Goal: Register for event/course

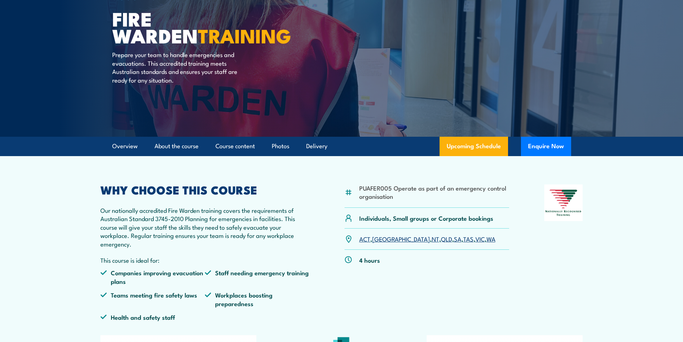
scroll to position [72, 0]
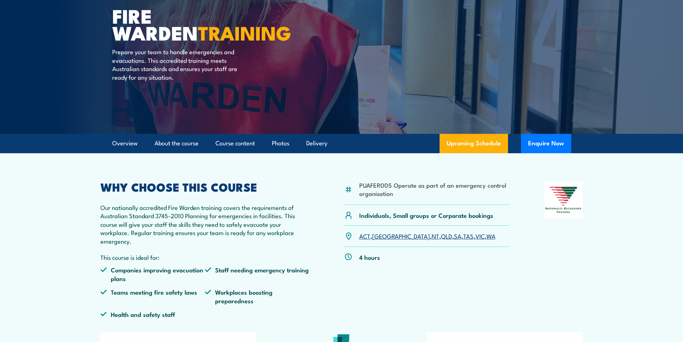
click at [383, 236] on link "[GEOGRAPHIC_DATA]" at bounding box center [401, 235] width 58 height 9
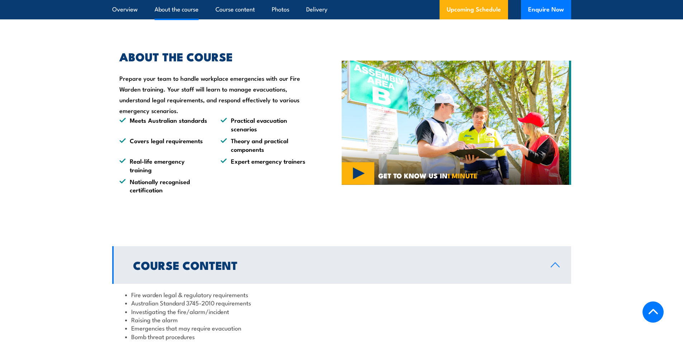
scroll to position [365, 0]
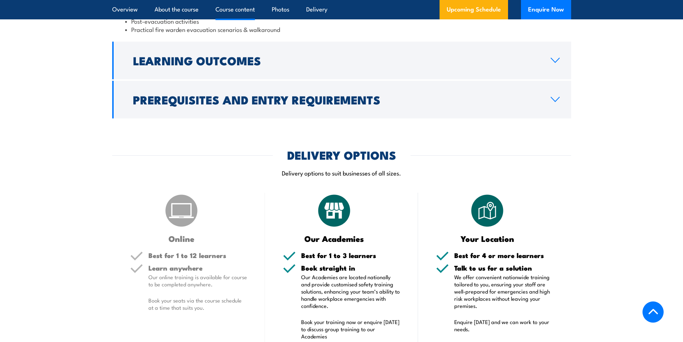
scroll to position [968, 0]
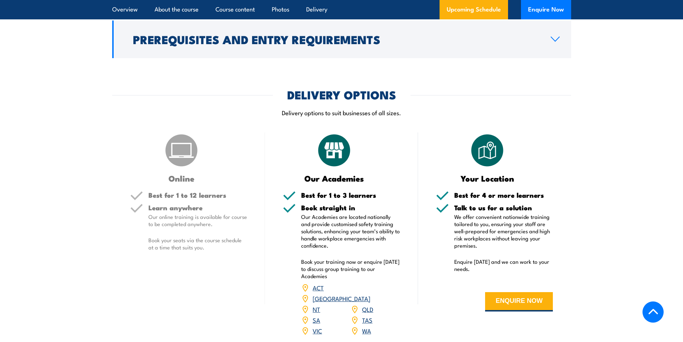
click at [366, 294] on link "[GEOGRAPHIC_DATA]" at bounding box center [342, 298] width 58 height 9
